Goal: Obtain resource: Download file/media

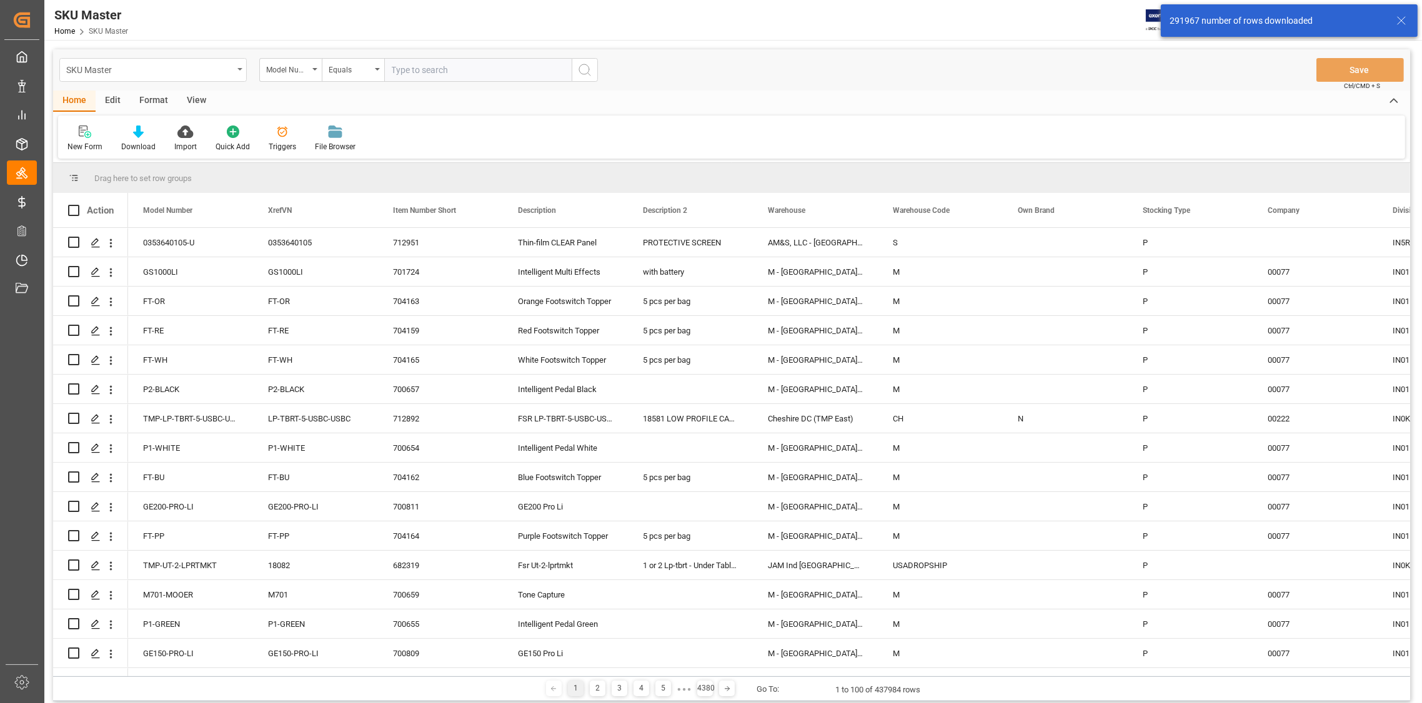
click at [238, 68] on icon "open menu" at bounding box center [239, 69] width 5 height 2
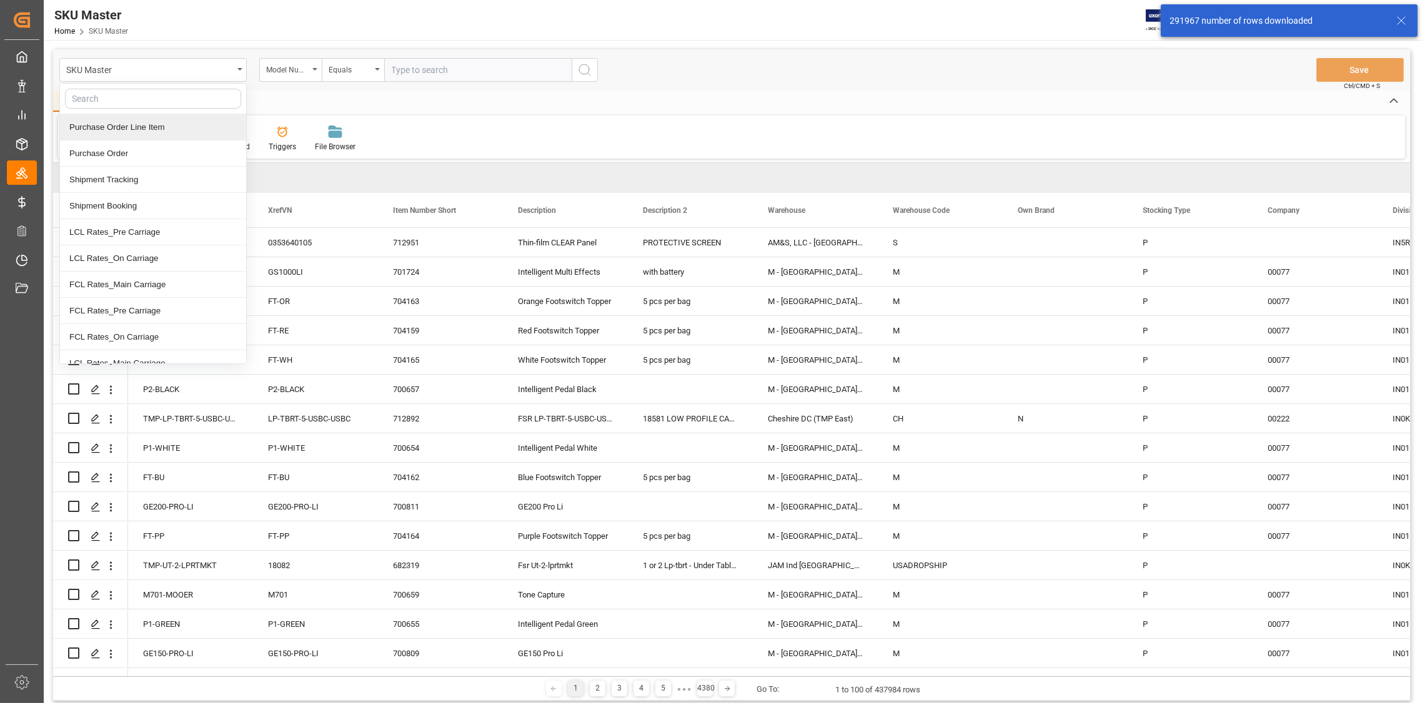
click at [151, 126] on div "Purchase Order Line Item" at bounding box center [153, 127] width 186 height 26
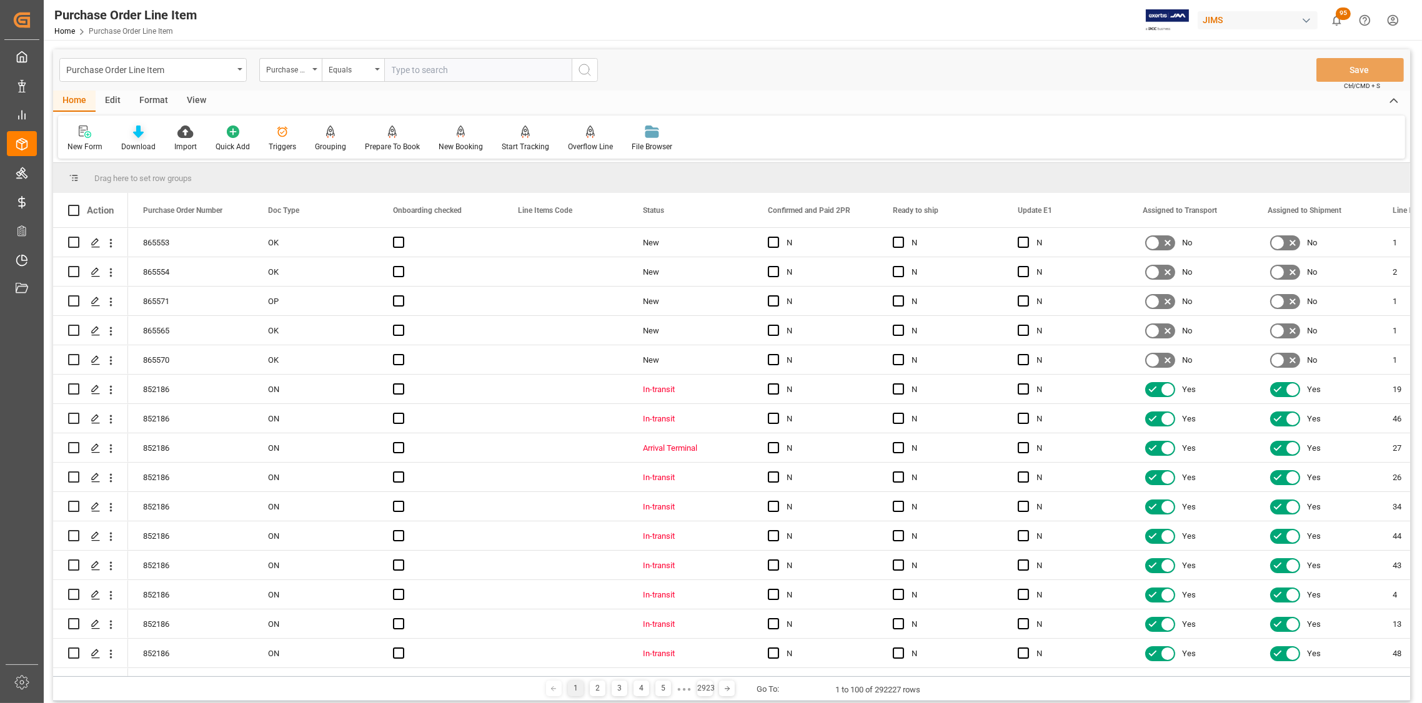
click at [137, 137] on icon at bounding box center [138, 132] width 11 height 12
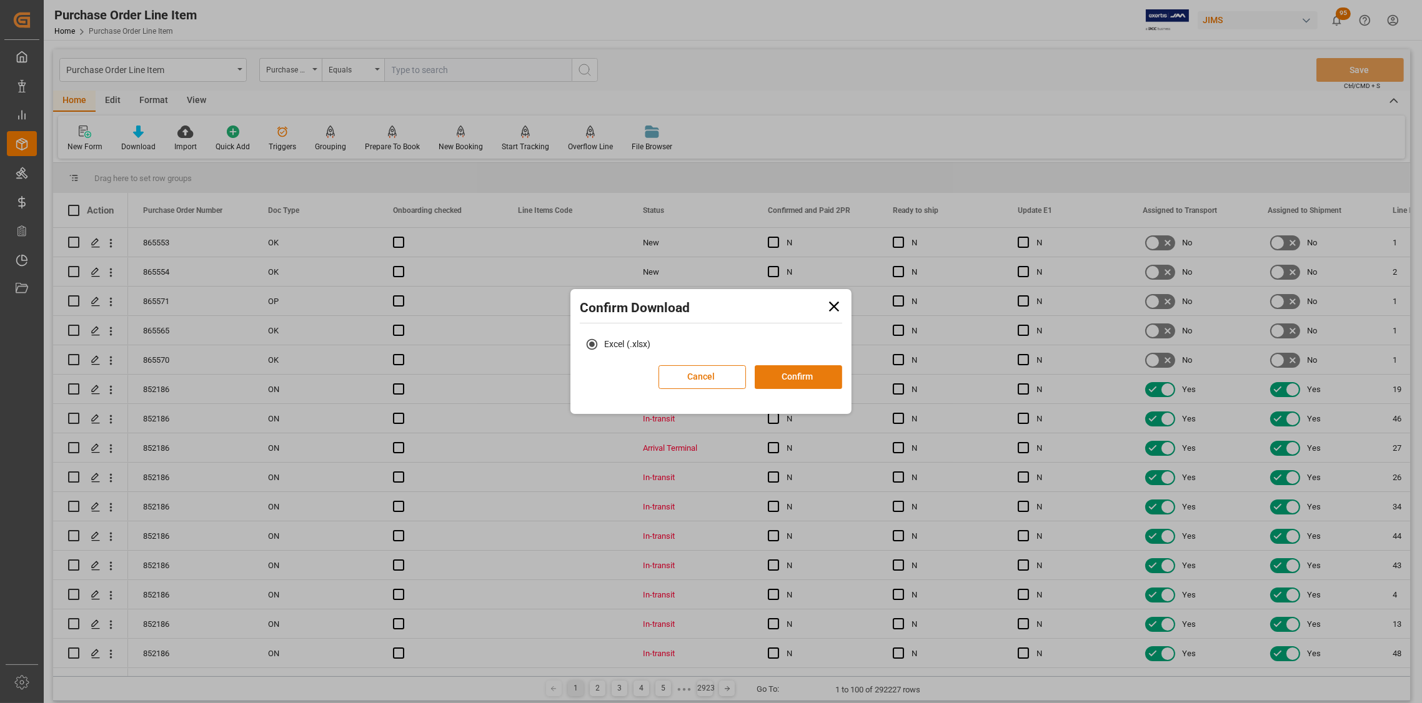
click at [793, 381] on button "Confirm" at bounding box center [797, 377] width 87 height 24
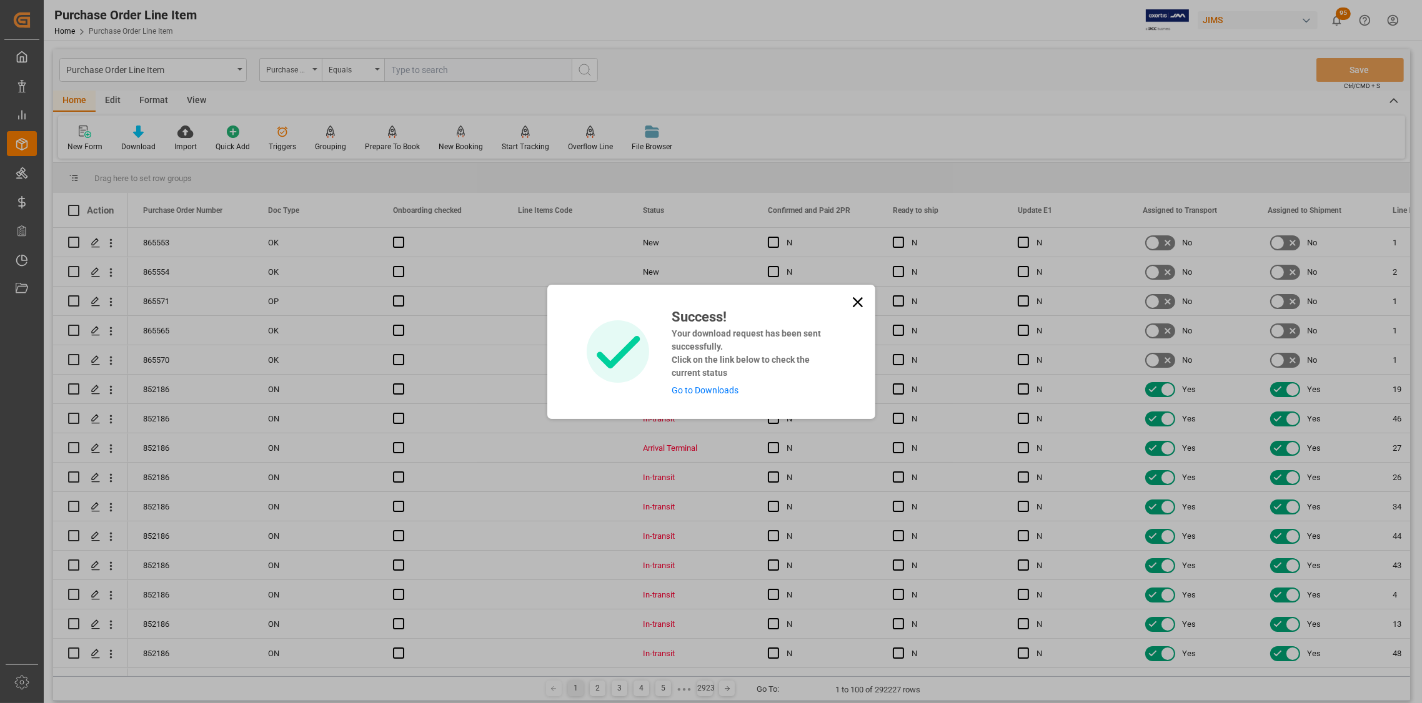
drag, startPoint x: 848, startPoint y: 301, endPoint x: 556, endPoint y: 143, distance: 331.2
click at [846, 299] on div "Success! Your download request has been sent successfully. Click on the link be…" at bounding box center [711, 352] width 328 height 134
click at [853, 299] on icon at bounding box center [857, 302] width 10 height 10
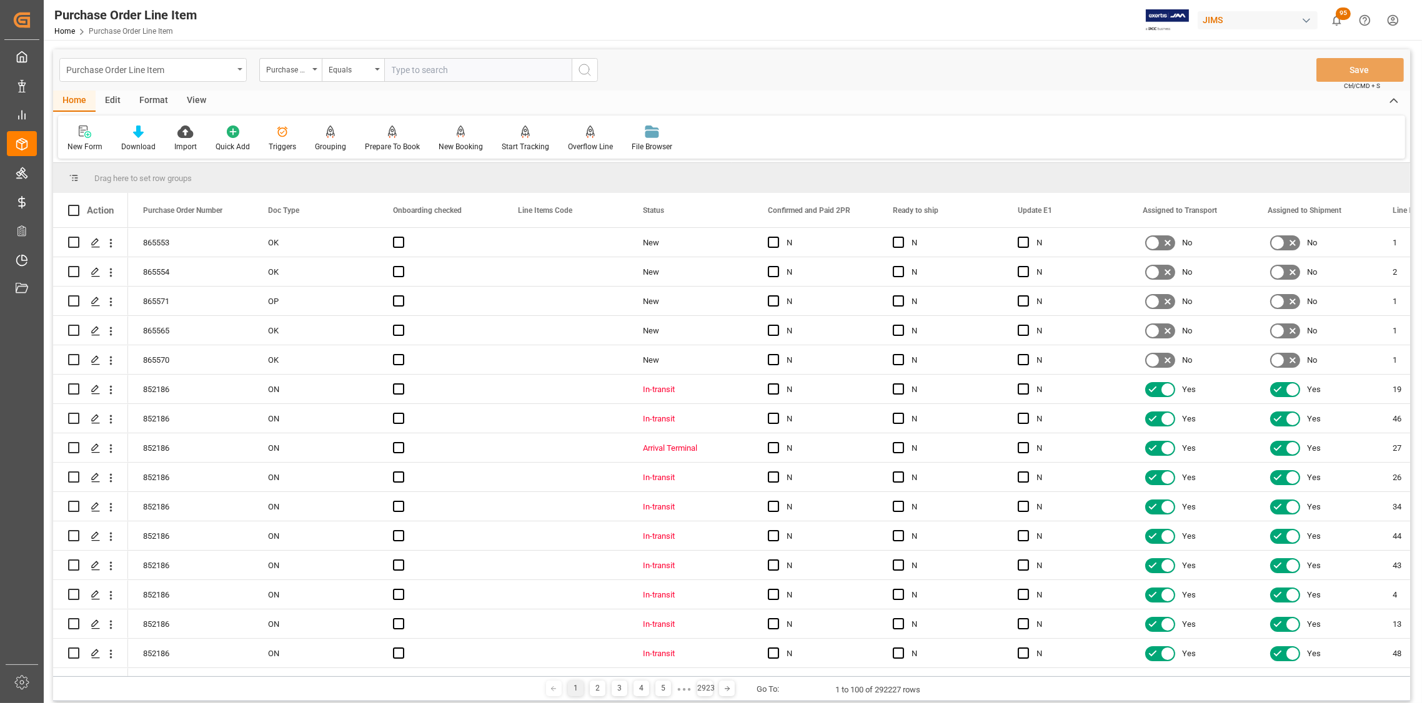
click at [235, 67] on div "Purchase Order Line Item" at bounding box center [152, 70] width 187 height 24
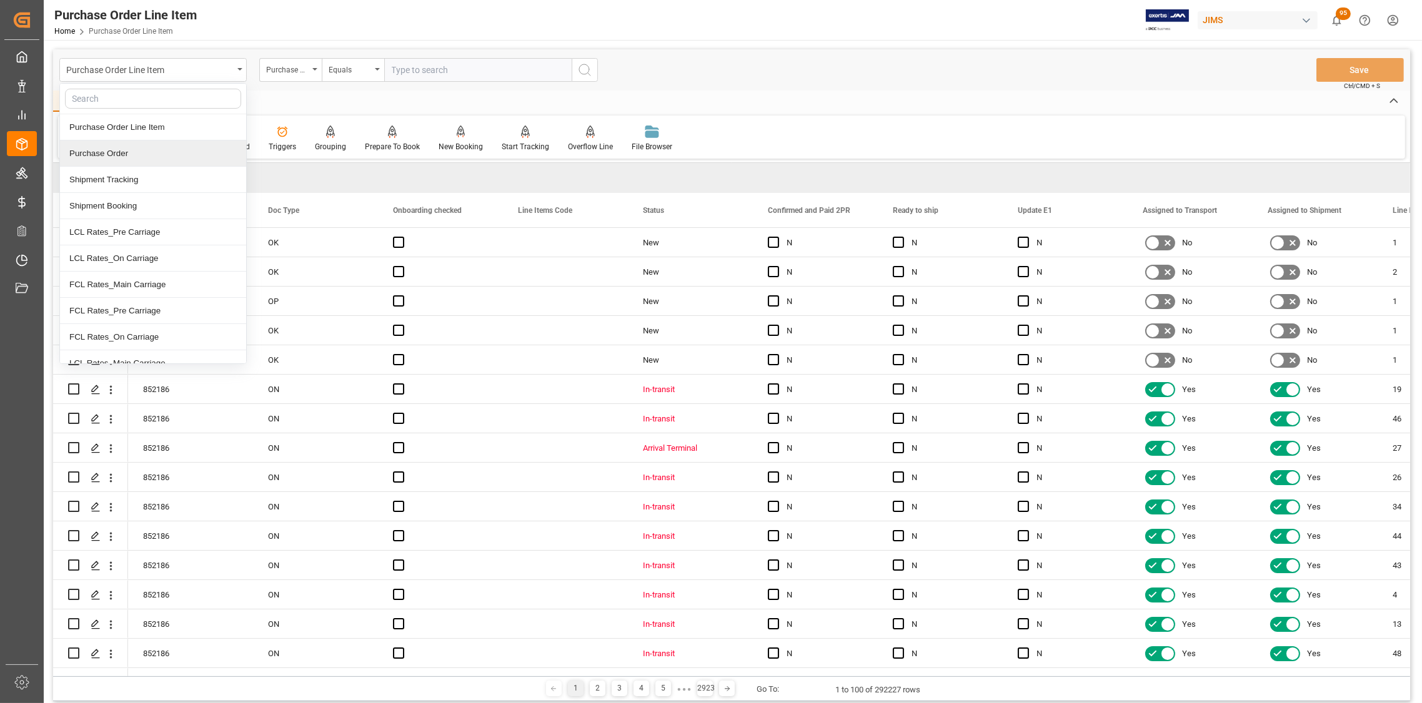
click at [146, 152] on div "Purchase Order" at bounding box center [153, 154] width 186 height 26
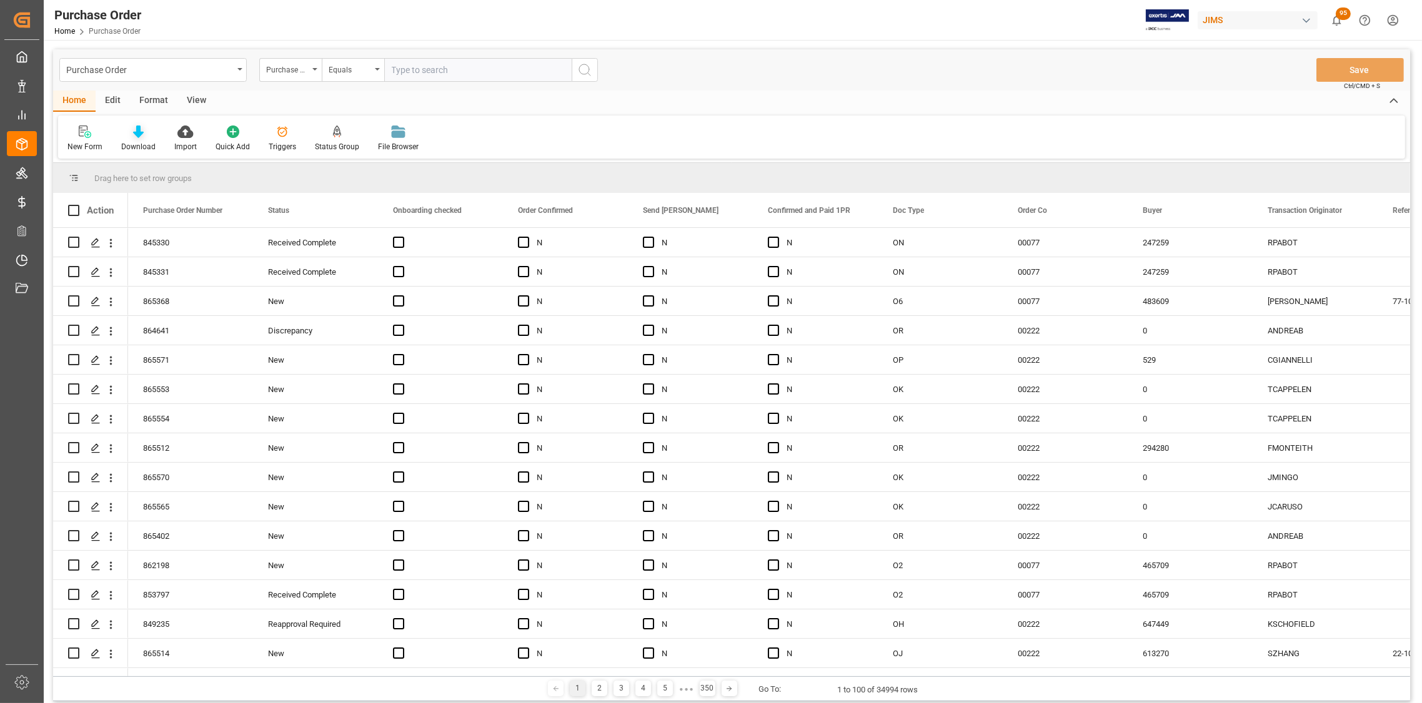
click at [137, 129] on icon at bounding box center [138, 132] width 11 height 12
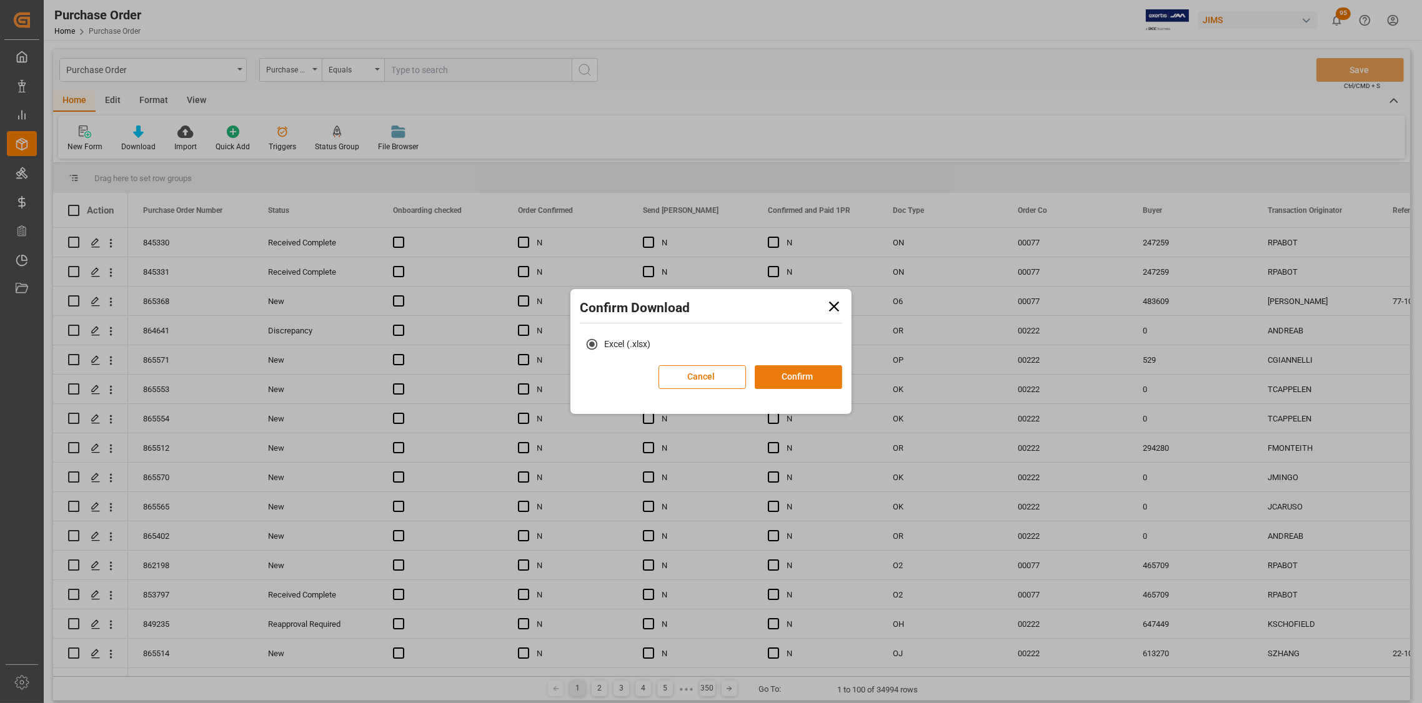
click at [822, 375] on button "Confirm" at bounding box center [797, 377] width 87 height 24
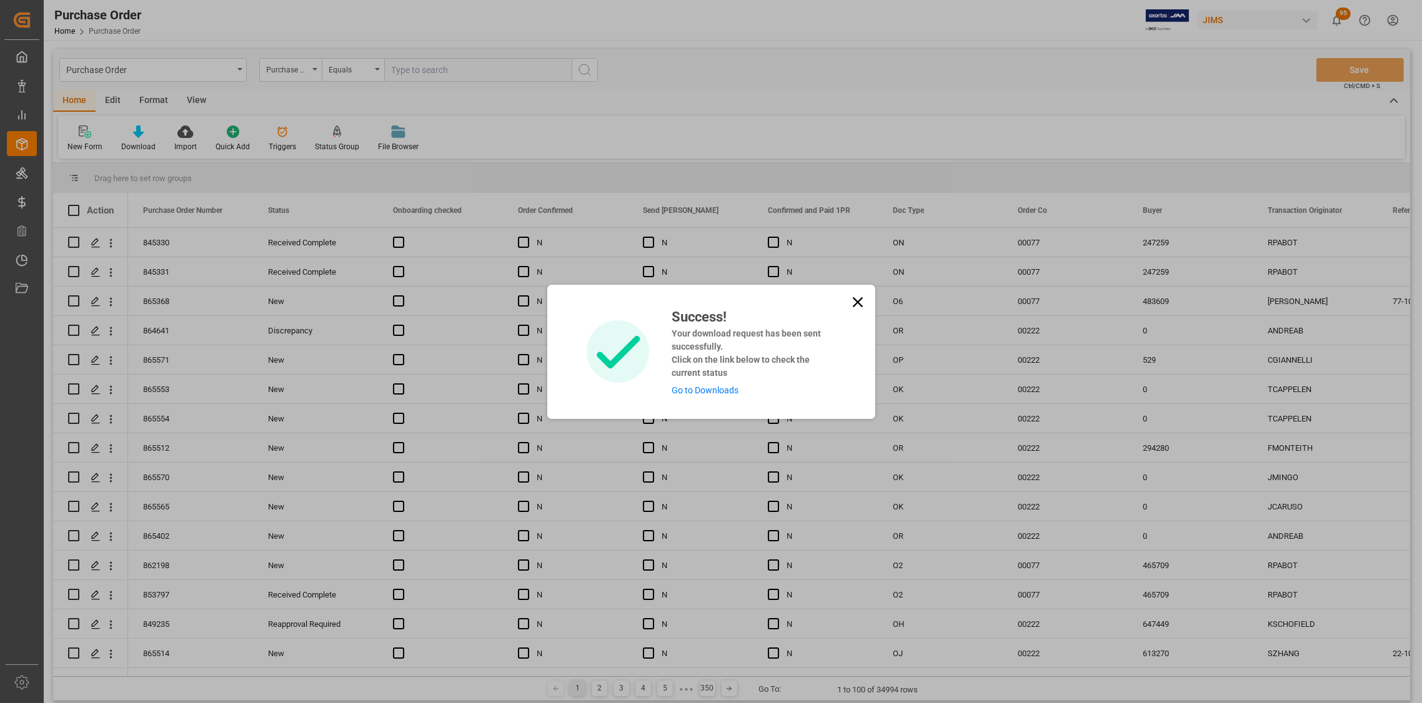
click at [854, 302] on icon at bounding box center [857, 302] width 17 height 17
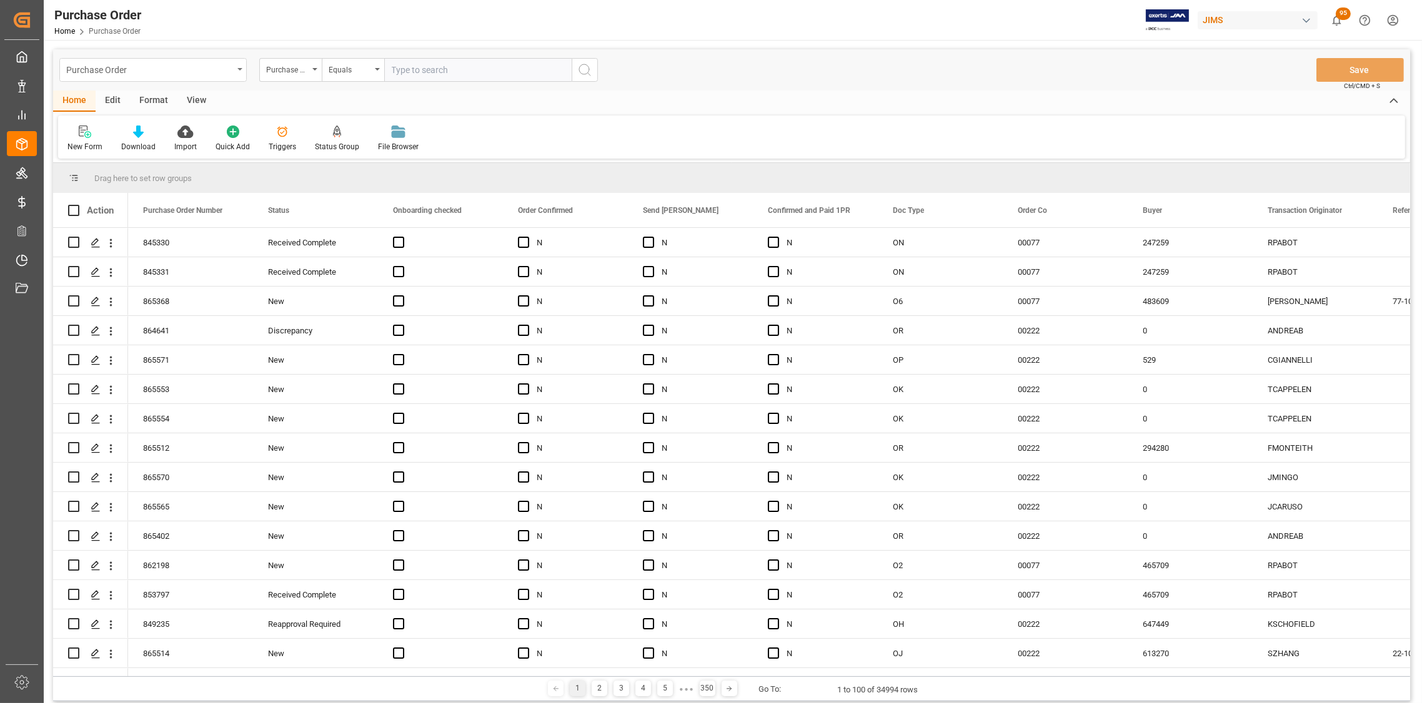
click at [240, 68] on icon "open menu" at bounding box center [239, 69] width 5 height 2
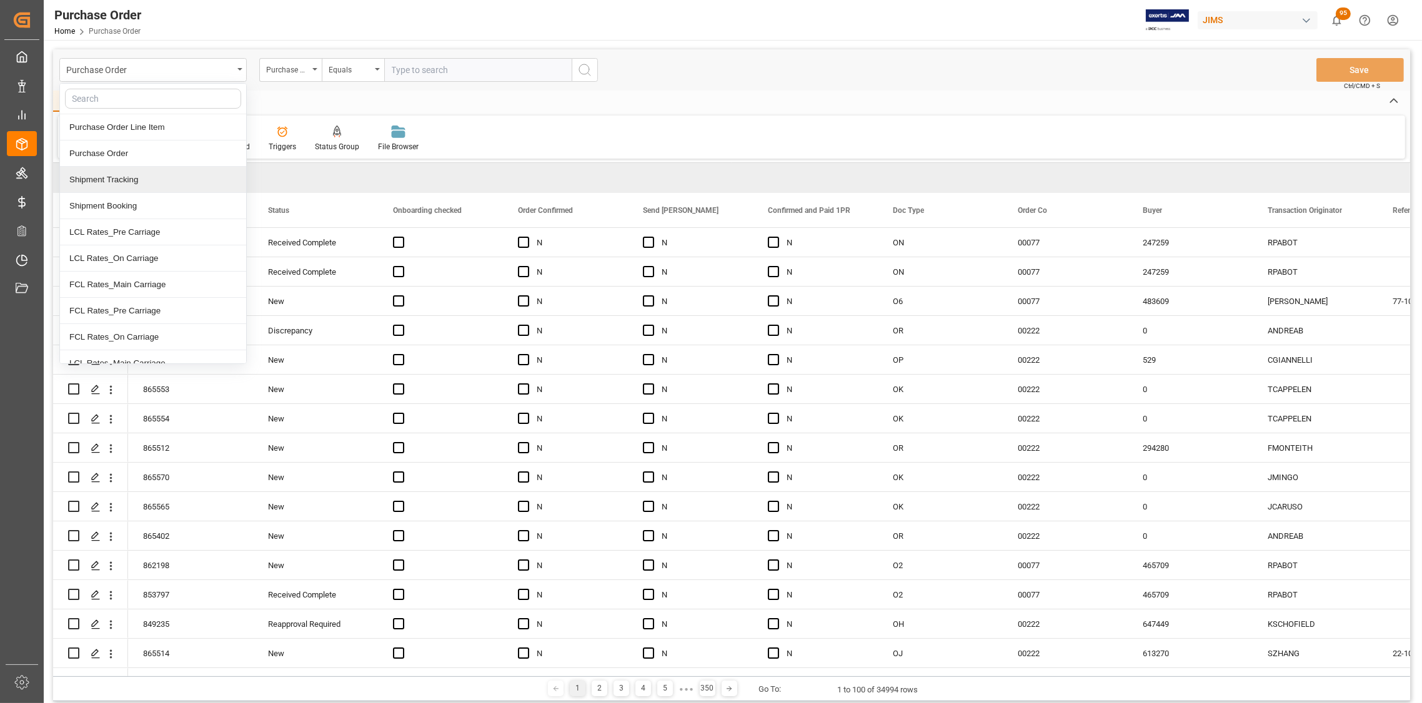
click at [137, 179] on div "Shipment Tracking" at bounding box center [153, 180] width 186 height 26
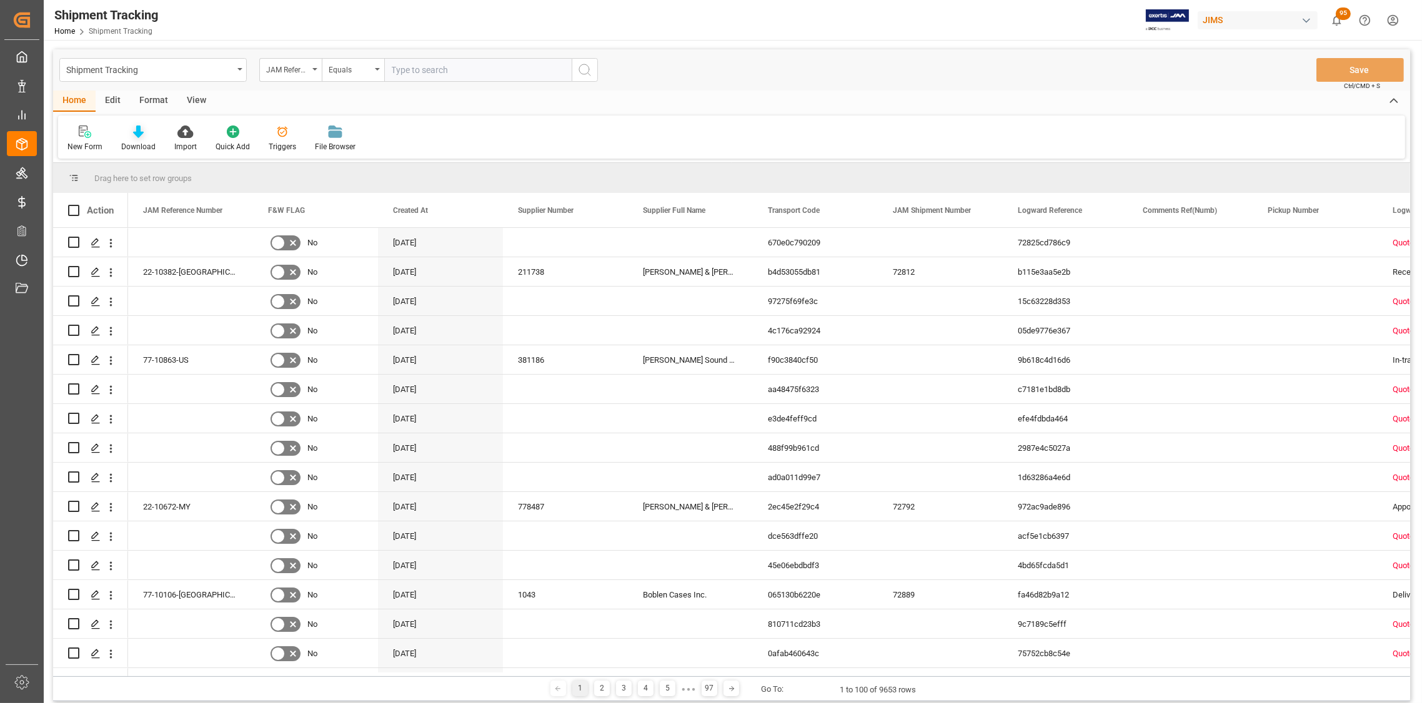
click at [139, 137] on icon at bounding box center [138, 132] width 11 height 12
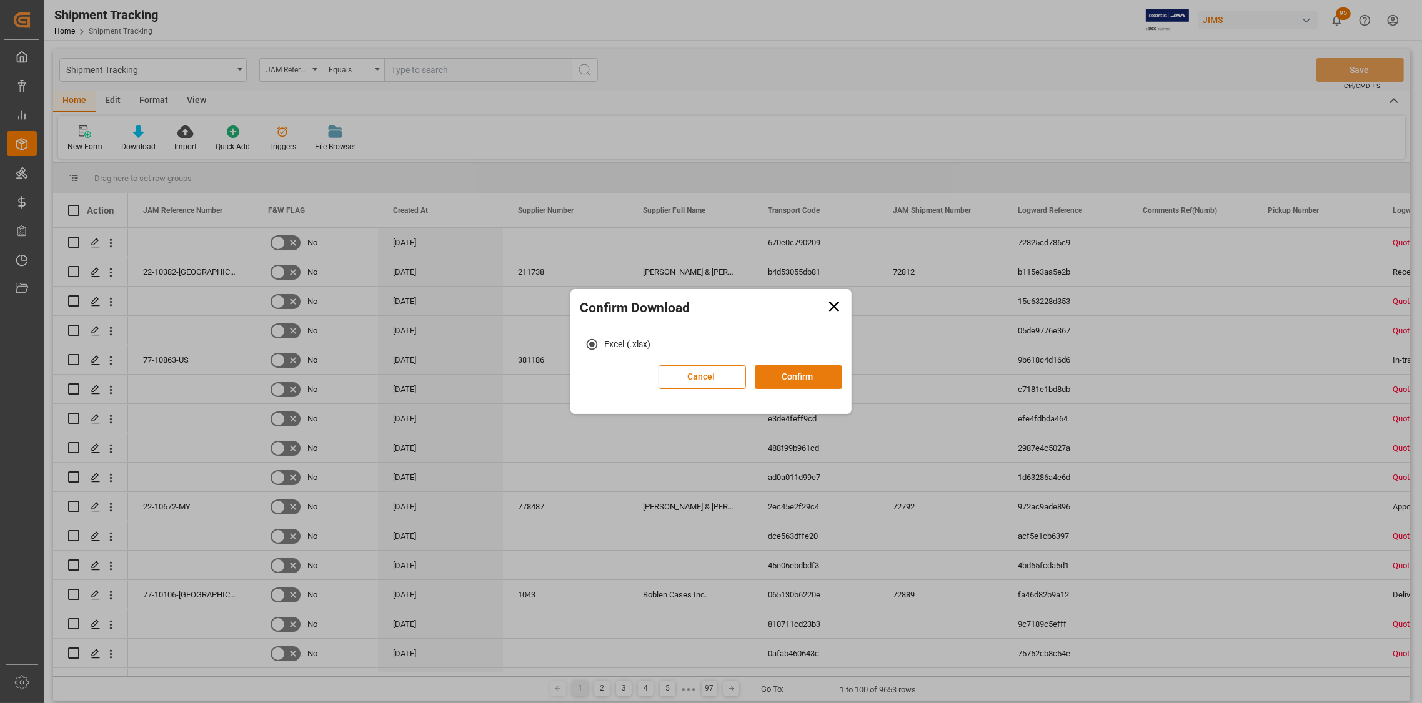
click at [811, 381] on button "Confirm" at bounding box center [797, 377] width 87 height 24
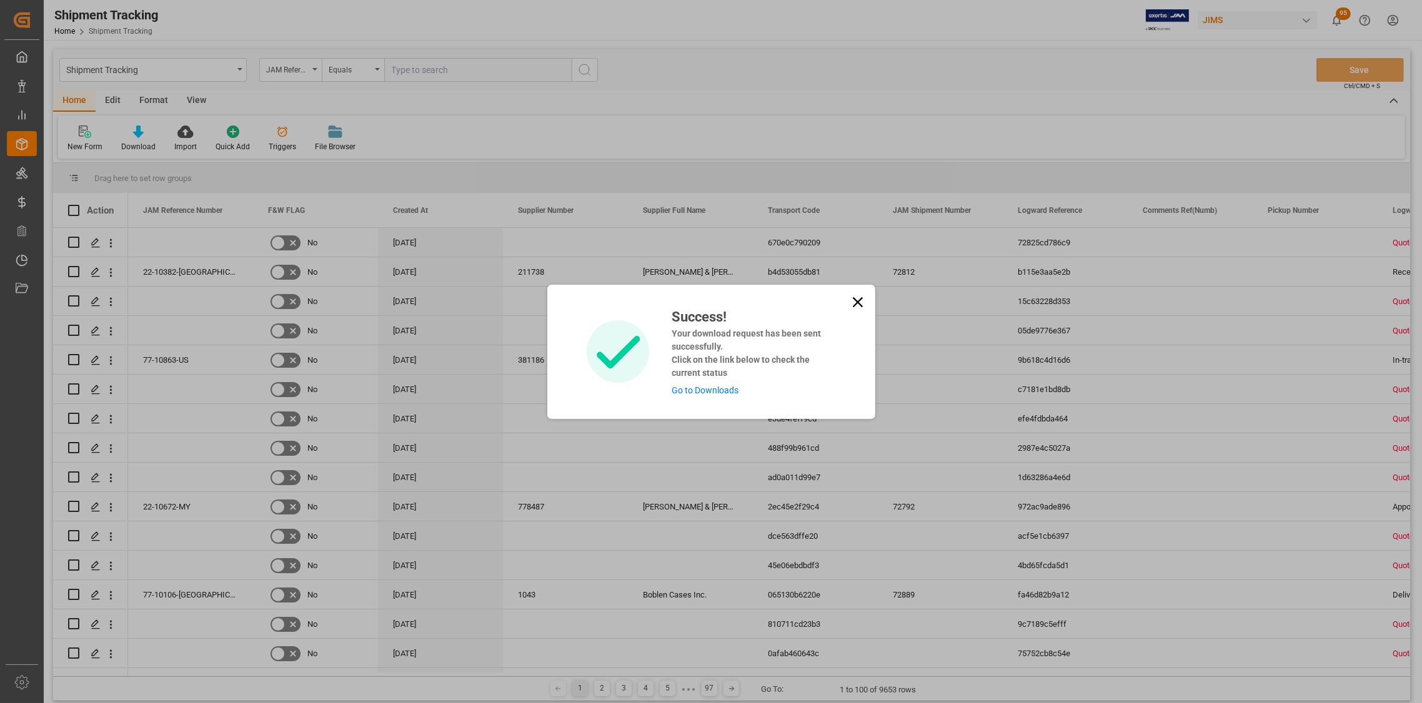
click at [854, 299] on icon at bounding box center [857, 302] width 17 height 17
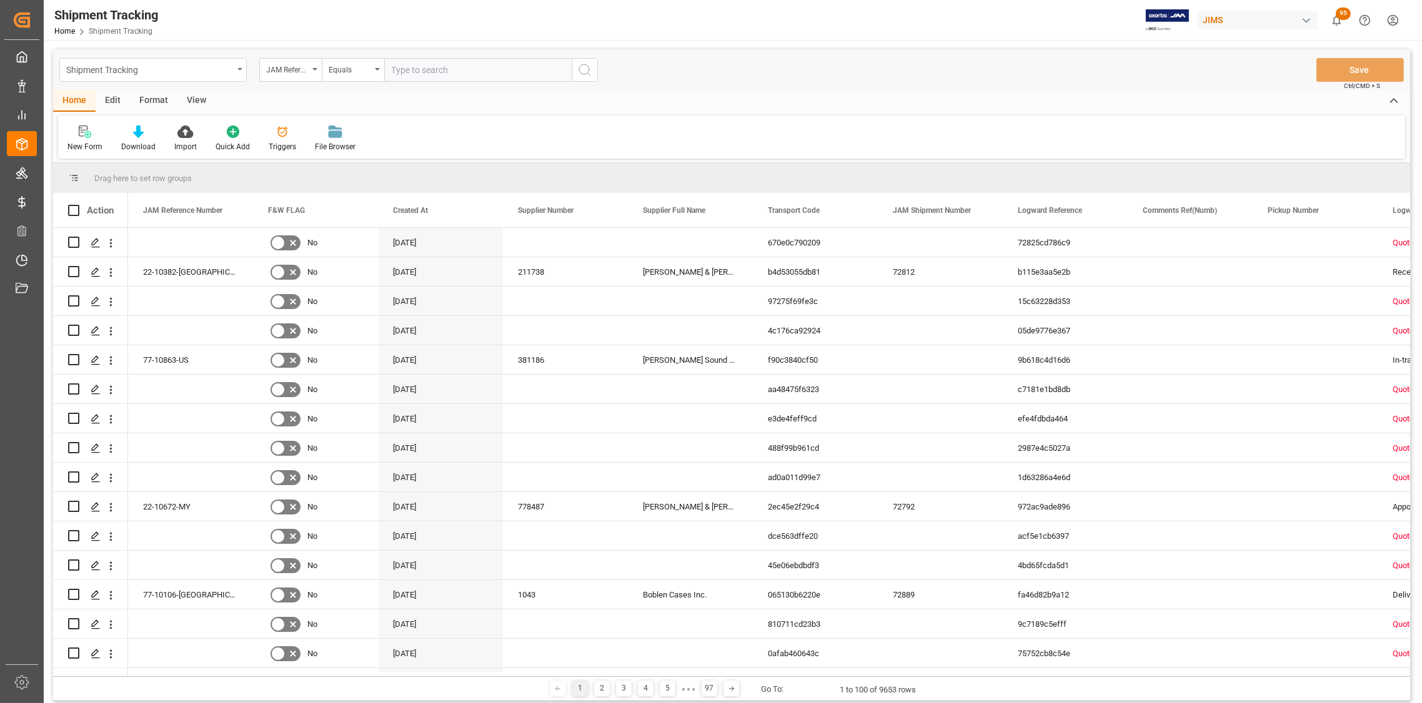
click at [239, 67] on div "Shipment Tracking" at bounding box center [152, 70] width 187 height 24
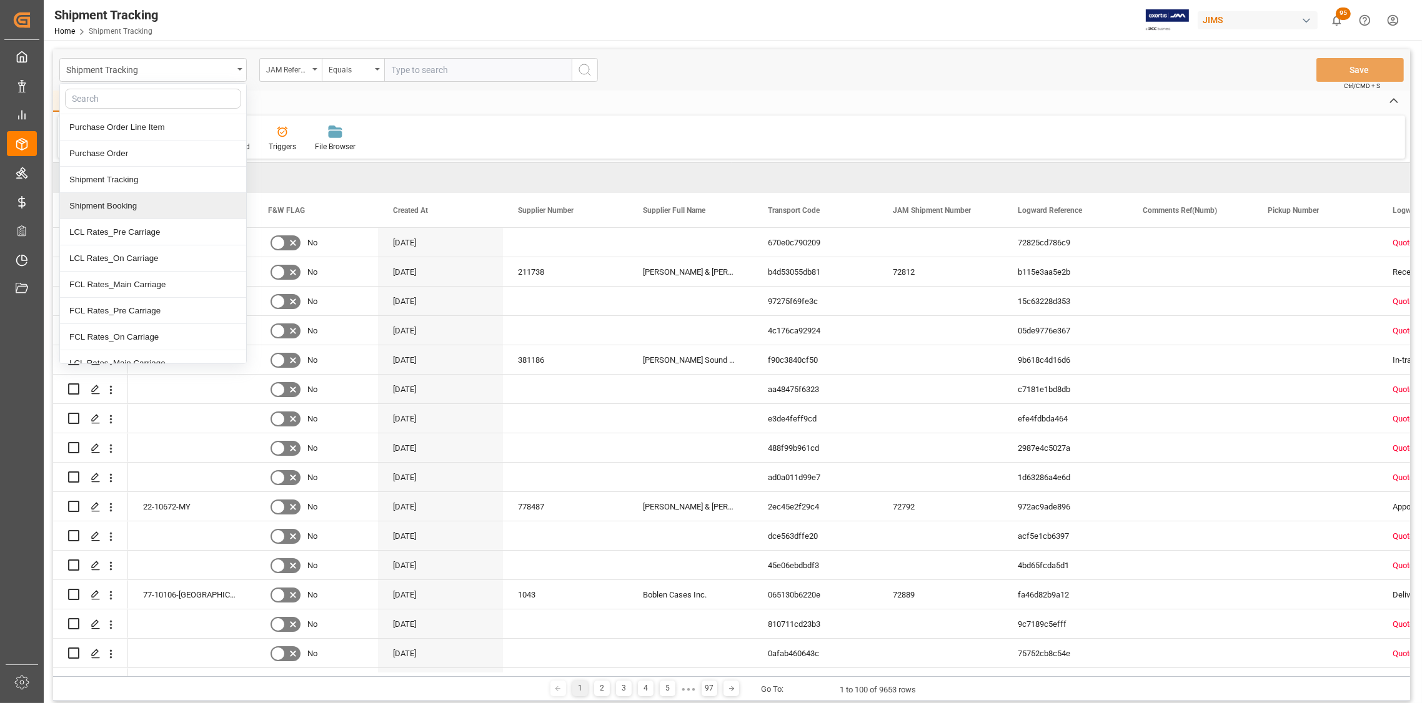
click at [126, 207] on div "Shipment Booking" at bounding box center [153, 206] width 186 height 26
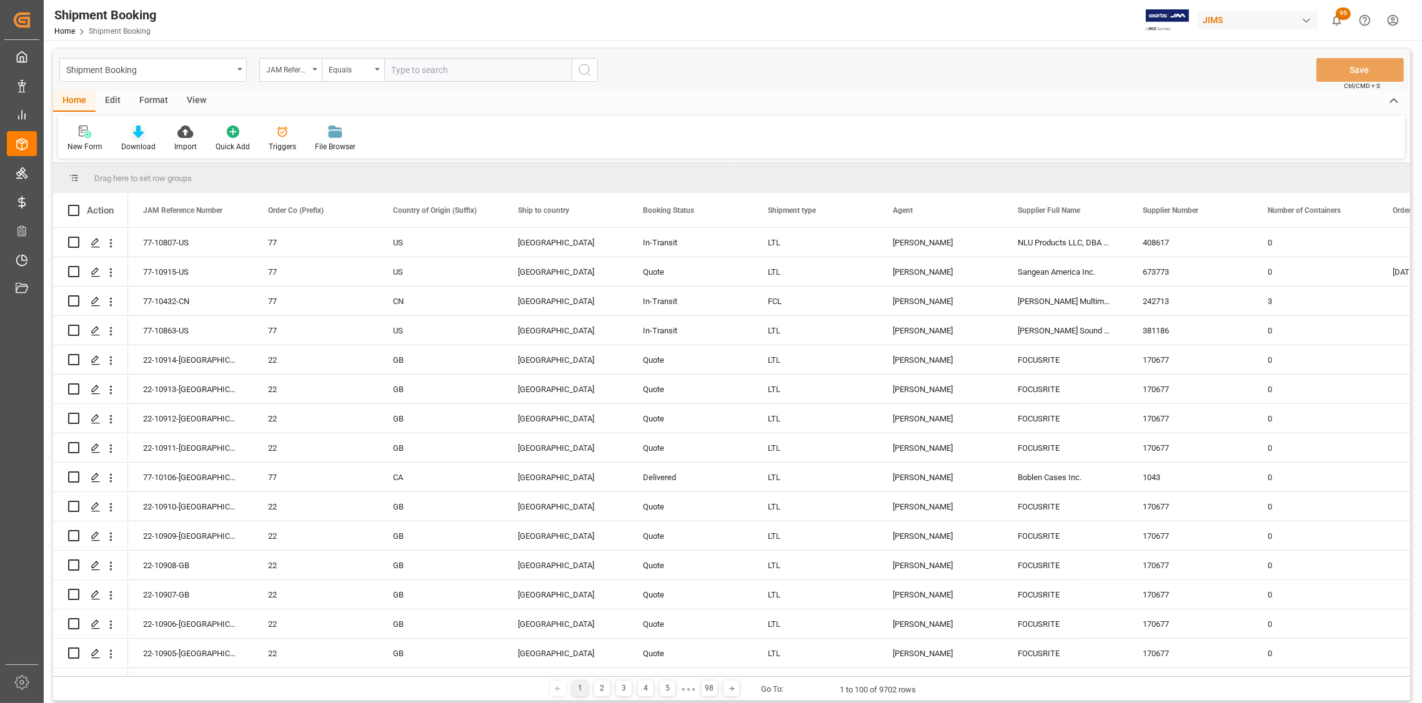
click at [137, 136] on icon at bounding box center [138, 132] width 11 height 12
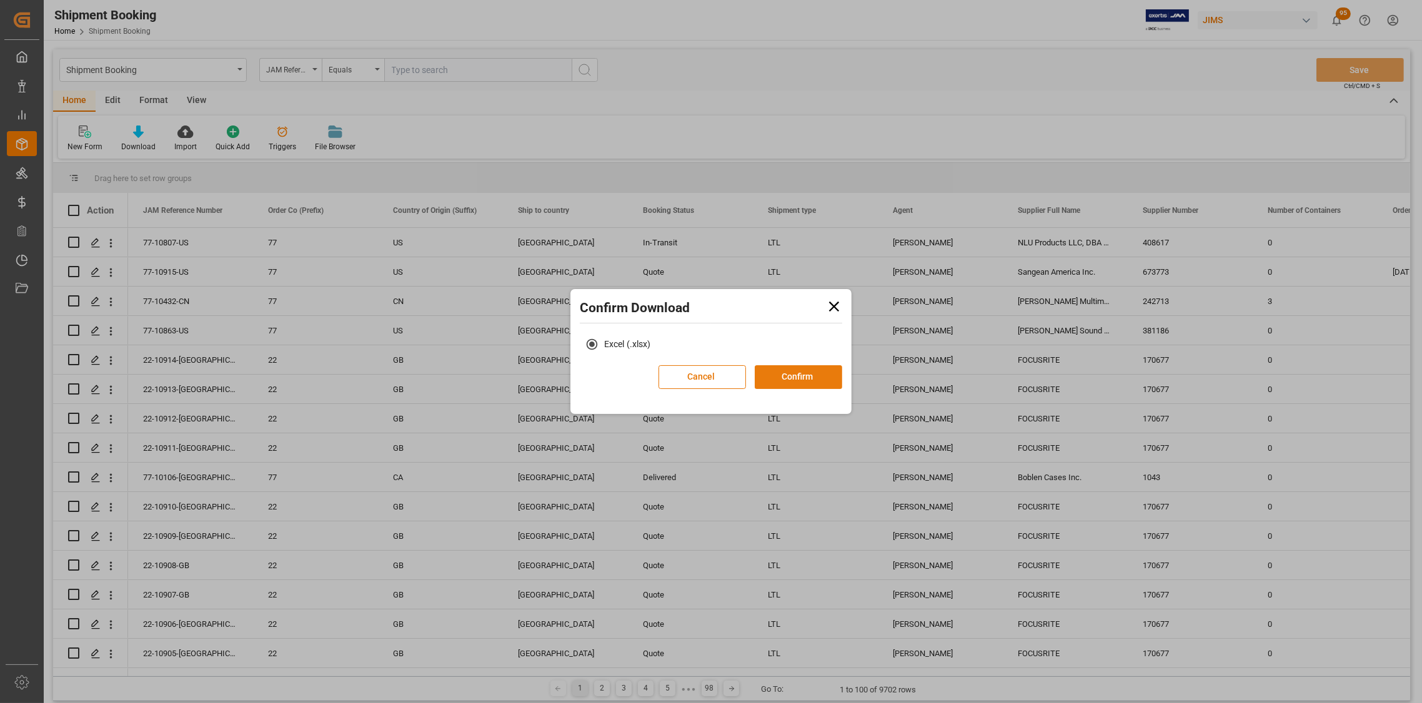
click at [784, 384] on button "Confirm" at bounding box center [797, 377] width 87 height 24
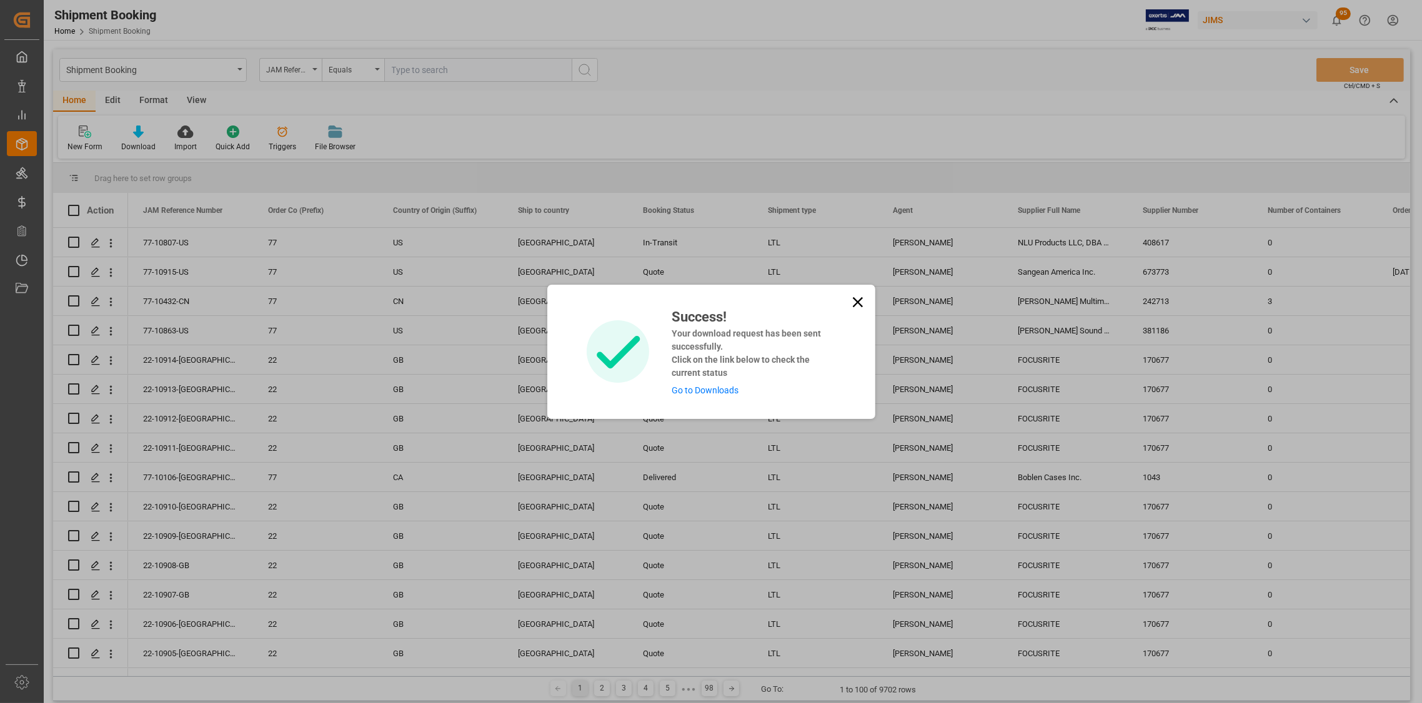
click at [853, 297] on icon at bounding box center [857, 302] width 17 height 17
